Goal: Download file/media

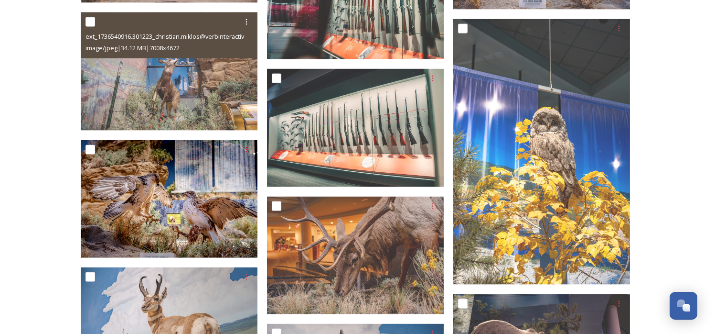
scroll to position [5351, 0]
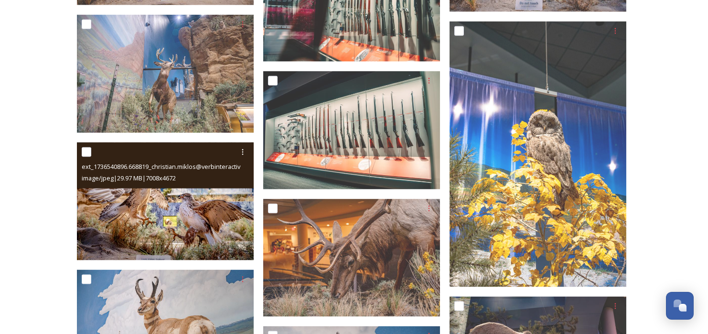
click at [180, 232] on img at bounding box center [165, 201] width 177 height 118
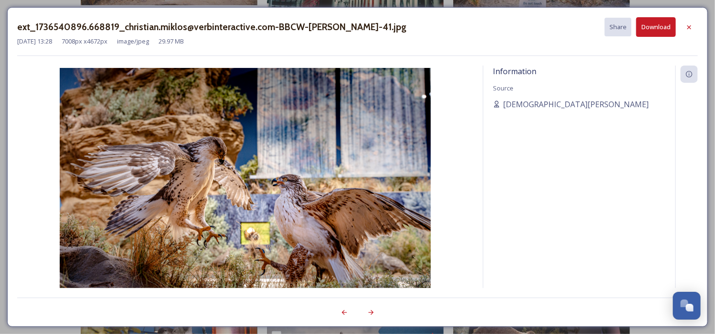
click at [671, 27] on button "Download" at bounding box center [656, 27] width 40 height 20
click at [397, 51] on div "ext_1736540896.668819_christian.miklos@verbinteractive.com-BBCW-DRAPER-41.jpg S…" at bounding box center [357, 36] width 681 height 39
click at [563, 267] on div "Information Source Christian Miklos" at bounding box center [580, 188] width 192 height 247
